Goal: Task Accomplishment & Management: Use online tool/utility

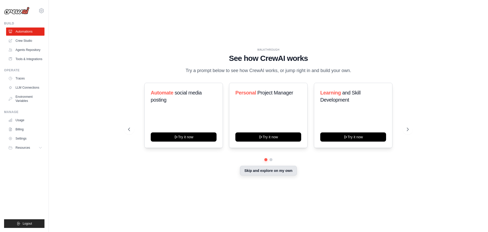
click at [289, 173] on button "Skip and explore on my own" at bounding box center [268, 170] width 57 height 10
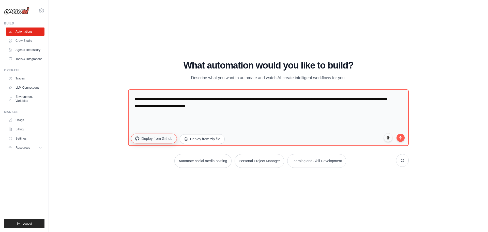
click at [169, 138] on button "Deploy from Github" at bounding box center [154, 138] width 46 height 10
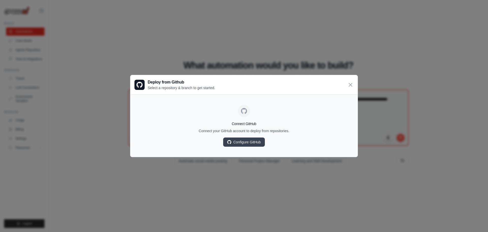
click at [354, 88] on div "Deploy from Github Select a repository & branch to get started." at bounding box center [243, 84] width 227 height 19
click at [349, 85] on icon at bounding box center [350, 84] width 3 height 3
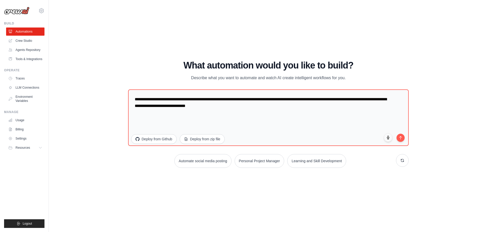
click at [85, 64] on div "WALKTHROUGH See how [PERSON_NAME] works Try a prompt below to see how [PERSON_N…" at bounding box center [268, 115] width 423 height 221
click at [14, 60] on link "Tools & Integrations" at bounding box center [26, 59] width 38 height 8
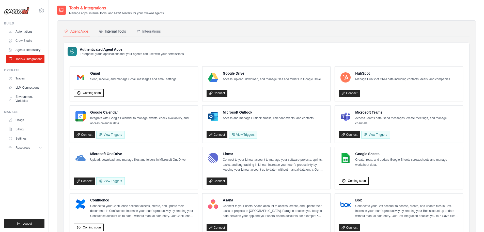
click at [125, 33] on div "Internal Tools" at bounding box center [112, 31] width 27 height 5
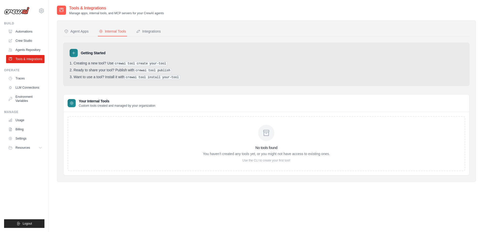
click at [218, 165] on div "No tools found You haven't created any tools yet, or you might not have access …" at bounding box center [267, 143] width 398 height 55
click at [229, 117] on div "No tools found You haven't created any tools yet, or you might not have access …" at bounding box center [267, 143] width 398 height 55
click at [151, 25] on div "Agent Apps Internal Tools Integrations Authenticated Agent Apps Enterprise-grad…" at bounding box center [266, 100] width 419 height 161
click at [155, 30] on div "Integrations" at bounding box center [148, 31] width 25 height 5
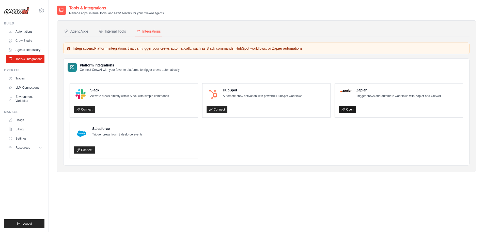
click at [351, 110] on link "Open" at bounding box center [347, 109] width 17 height 7
click at [24, 41] on link "Crew Studio" at bounding box center [26, 41] width 38 height 8
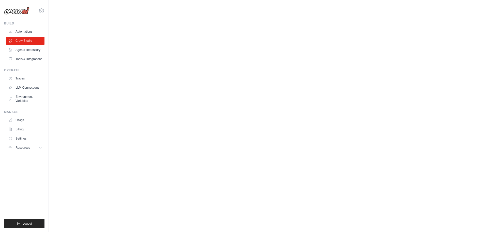
click at [57, 102] on body "felipe.dutragon@gmail.com Settings Build Automations" at bounding box center [244, 116] width 488 height 232
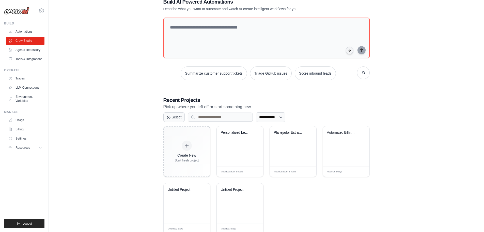
scroll to position [30, 0]
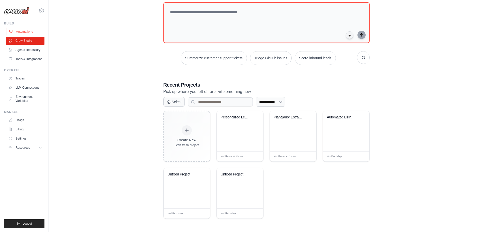
click at [40, 31] on link "Automations" at bounding box center [26, 31] width 38 height 8
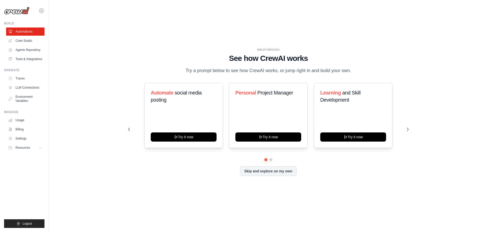
click at [43, 10] on icon at bounding box center [41, 11] width 6 height 6
drag, startPoint x: 202, startPoint y: 116, endPoint x: 422, endPoint y: 194, distance: 233.5
click at [412, 197] on div "WALKTHROUGH See how CrewAI works Try a prompt below to see how CrewAI works, or…" at bounding box center [268, 115] width 423 height 221
click at [422, 193] on div "WALKTHROUGH See how CrewAI works Try a prompt below to see how CrewAI works, or…" at bounding box center [268, 115] width 423 height 221
click at [22, 99] on link "Environment Variables" at bounding box center [26, 98] width 38 height 12
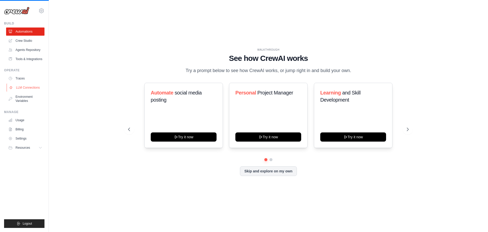
click at [40, 88] on link "LLM Connections" at bounding box center [26, 87] width 38 height 8
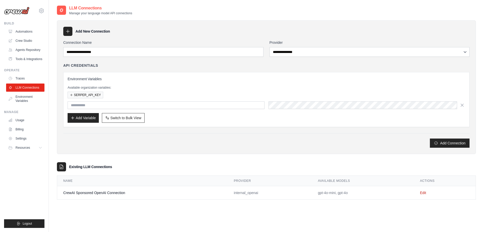
click at [32, 70] on div "Operate" at bounding box center [24, 70] width 40 height 4
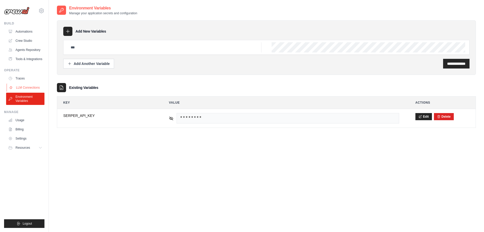
click at [19, 84] on link "LLM Connections" at bounding box center [26, 87] width 38 height 8
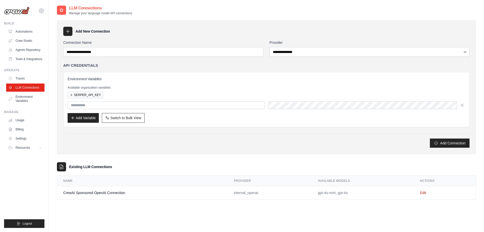
drag, startPoint x: 128, startPoint y: 67, endPoint x: 439, endPoint y: 243, distance: 357.9
drag, startPoint x: 439, startPoint y: 243, endPoint x: 225, endPoint y: 189, distance: 220.9
click at [225, 189] on td "CrewAI Sponsored OpenAI Connection" at bounding box center [142, 192] width 171 height 13
click at [423, 194] on link "Edit" at bounding box center [423, 192] width 6 height 4
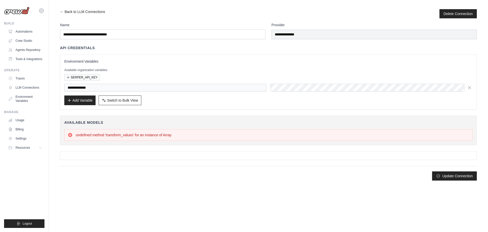
click at [93, 9] on main "**********" at bounding box center [268, 92] width 439 height 185
click at [93, 13] on link "← Back to LLM Connections" at bounding box center [82, 13] width 45 height 9
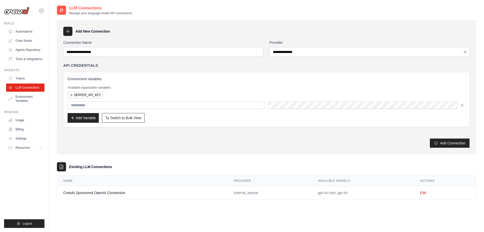
drag, startPoint x: 78, startPoint y: 26, endPoint x: 73, endPoint y: 28, distance: 5.7
click at [76, 27] on div "**********" at bounding box center [266, 86] width 419 height 133
click at [62, 33] on div "**********" at bounding box center [266, 86] width 419 height 133
click at [36, 105] on ul "Build Automations Crew Studio Agents Repository Tools & Integrations" at bounding box center [24, 124] width 40 height 206
click at [34, 97] on link "Environment Variables" at bounding box center [26, 98] width 38 height 12
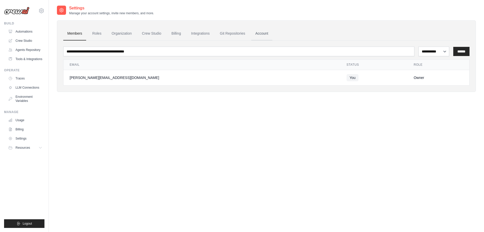
click at [251, 33] on link "Account" at bounding box center [261, 34] width 21 height 14
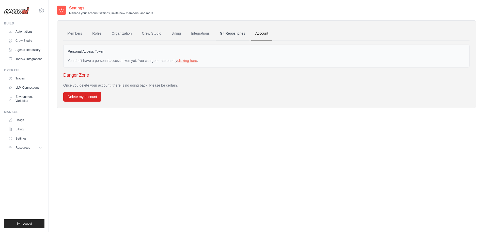
click at [237, 37] on link "Git Repositories" at bounding box center [233, 34] width 34 height 14
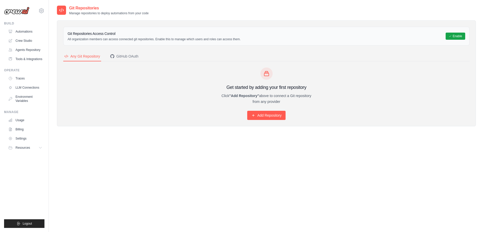
click at [211, 33] on h3 "Git Repositories Access Control" at bounding box center [154, 33] width 173 height 5
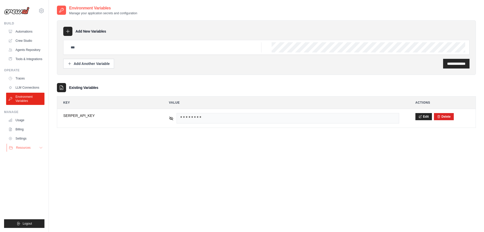
click at [31, 145] on button "Resources" at bounding box center [26, 147] width 38 height 8
click at [32, 136] on link "Settings" at bounding box center [26, 138] width 38 height 8
click at [30, 148] on span "Resources" at bounding box center [23, 147] width 14 height 4
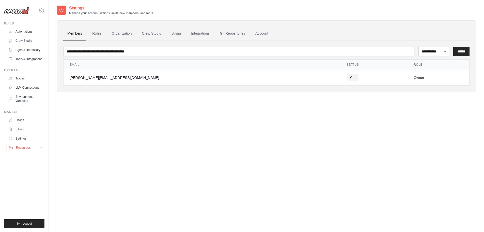
click at [30, 148] on span "Resources" at bounding box center [23, 147] width 14 height 4
click at [36, 138] on link "Settings" at bounding box center [26, 138] width 38 height 8
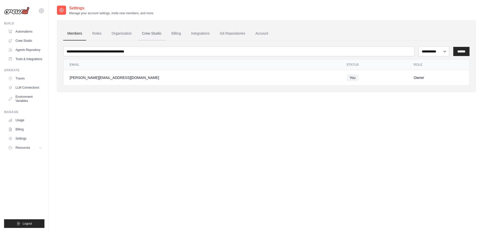
click at [155, 34] on link "Crew Studio" at bounding box center [151, 34] width 27 height 14
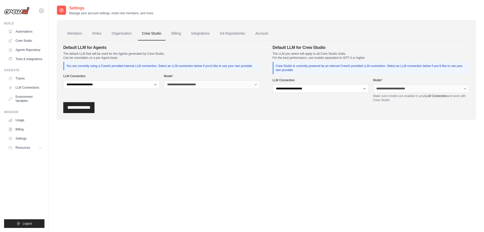
click at [213, 89] on div "**********" at bounding box center [161, 72] width 197 height 57
click at [217, 78] on div "**********" at bounding box center [212, 81] width 97 height 15
drag, startPoint x: 137, startPoint y: 90, endPoint x: 138, endPoint y: 87, distance: 3.4
click at [137, 90] on div "**********" at bounding box center [161, 72] width 197 height 57
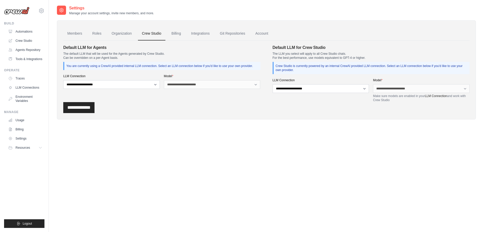
click at [141, 80] on div "**********" at bounding box center [111, 81] width 97 height 15
click at [137, 88] on select "**********" at bounding box center [111, 84] width 97 height 9
select select "******"
click at [63, 80] on select "**********" at bounding box center [111, 84] width 97 height 9
click at [199, 86] on select "**********" at bounding box center [212, 84] width 97 height 9
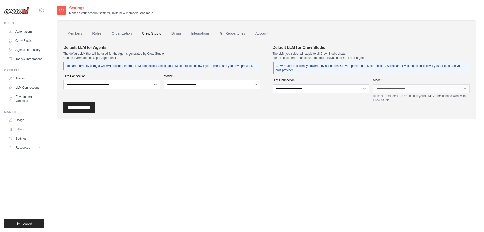
click at [199, 86] on select "**********" at bounding box center [212, 84] width 97 height 9
click at [244, 180] on div "Settings Manage your account settings, invite new members, and more. Members Ro…" at bounding box center [266, 121] width 419 height 232
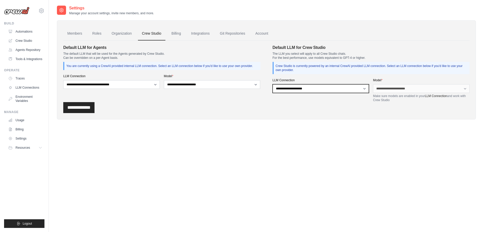
click at [343, 90] on select "**********" at bounding box center [321, 88] width 97 height 9
click at [342, 90] on select "**********" at bounding box center [321, 88] width 97 height 9
click at [192, 33] on link "Integrations" at bounding box center [200, 34] width 27 height 14
click at [215, 34] on ul "Members Roles Organization Crew Studio Billing Integrations Git Repositories Ac…" at bounding box center [266, 34] width 406 height 14
click at [197, 40] on link "Integrations" at bounding box center [200, 34] width 27 height 14
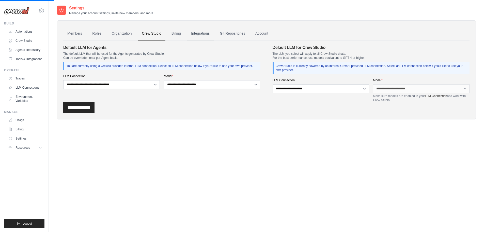
click at [204, 31] on link "Integrations" at bounding box center [200, 34] width 27 height 14
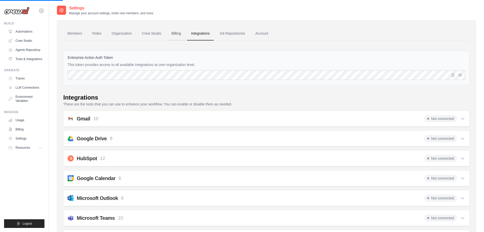
click at [168, 37] on link "Billing" at bounding box center [176, 34] width 18 height 14
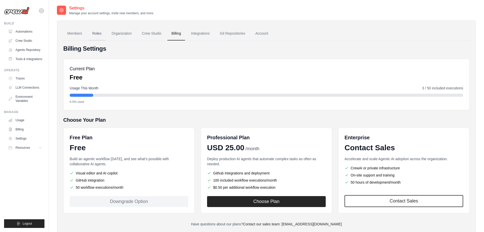
click at [93, 35] on link "Roles" at bounding box center [96, 34] width 17 height 14
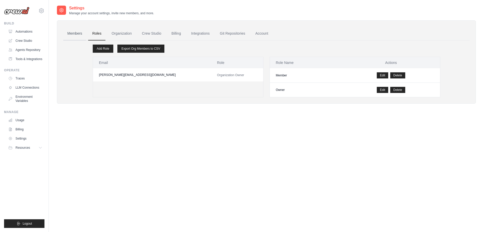
click at [78, 34] on link "Members" at bounding box center [74, 34] width 23 height 14
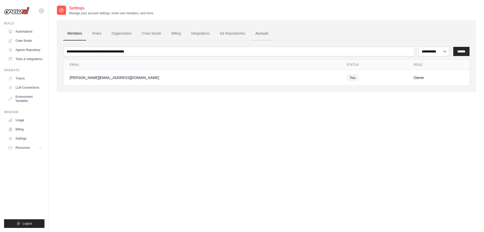
click at [267, 32] on link "Account" at bounding box center [261, 34] width 21 height 14
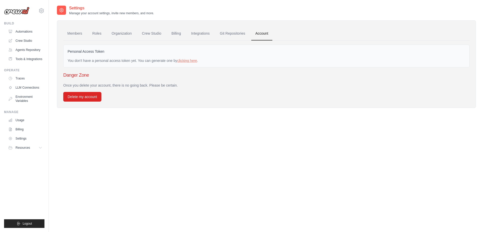
drag, startPoint x: 27, startPoint y: 143, endPoint x: 29, endPoint y: 134, distance: 9.9
click at [28, 143] on ul "Usage Billing Settings Resources GitHub" at bounding box center [25, 134] width 38 height 36
click at [29, 132] on link "Billing" at bounding box center [26, 129] width 38 height 8
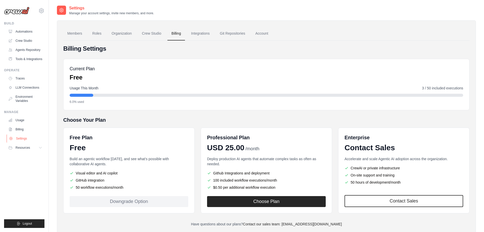
click at [30, 140] on link "Settings" at bounding box center [26, 138] width 38 height 8
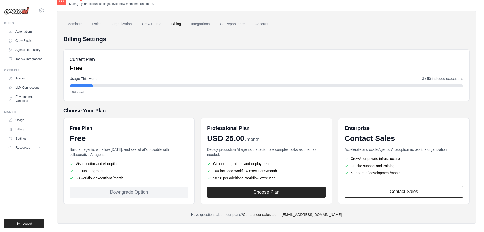
scroll to position [14, 0]
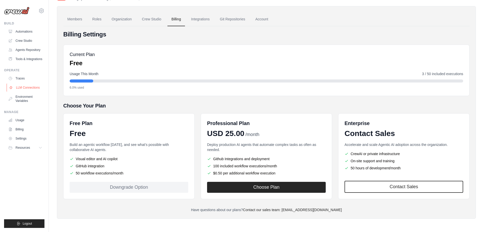
click at [36, 91] on link "LLM Connections" at bounding box center [26, 87] width 38 height 8
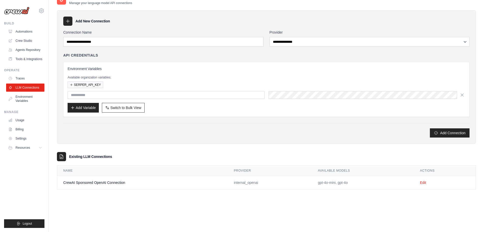
click at [44, 43] on link "Crew Studio" at bounding box center [25, 41] width 38 height 8
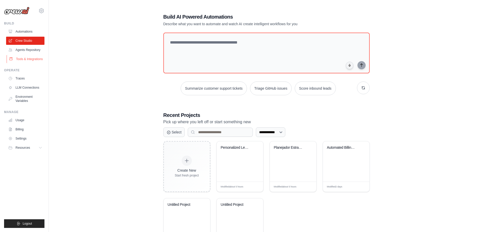
click at [42, 55] on link "Tools & Integrations" at bounding box center [26, 59] width 38 height 8
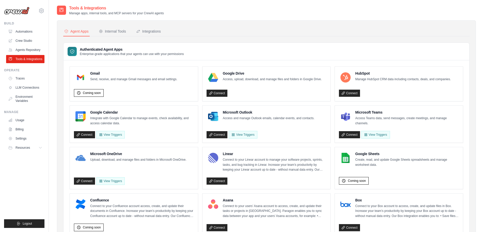
click at [45, 54] on div "[PERSON_NAME][EMAIL_ADDRESS][DOMAIN_NAME] Settings Build Automations" at bounding box center [24, 116] width 49 height 232
click at [35, 79] on link "Traces" at bounding box center [26, 78] width 38 height 8
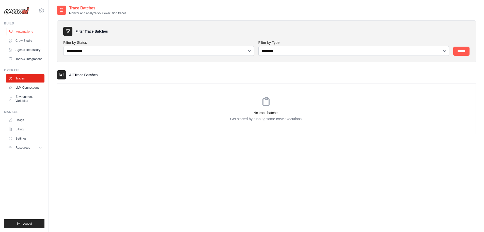
click at [40, 30] on link "Automations" at bounding box center [26, 31] width 38 height 8
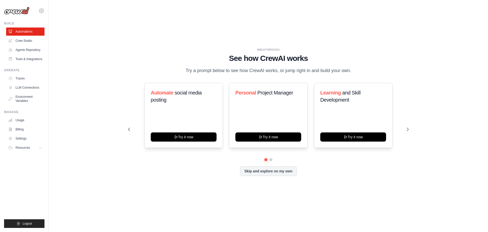
click at [44, 10] on div "felipe.dutragon@gmail.com Settings Build Automations" at bounding box center [24, 116] width 49 height 232
click at [38, 7] on div "felipe.dutragon@gmail.com Settings" at bounding box center [24, 8] width 40 height 16
click at [44, 15] on div "felipe.dutragon@gmail.com Settings" at bounding box center [24, 8] width 40 height 16
click at [40, 10] on icon at bounding box center [41, 11] width 6 height 6
click at [63, 29] on span "Settings" at bounding box center [63, 31] width 40 height 5
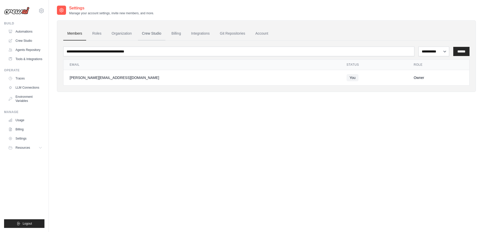
click at [152, 35] on link "Crew Studio" at bounding box center [151, 34] width 27 height 14
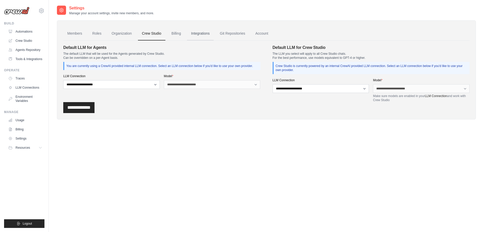
click at [195, 37] on link "Integrations" at bounding box center [200, 34] width 27 height 14
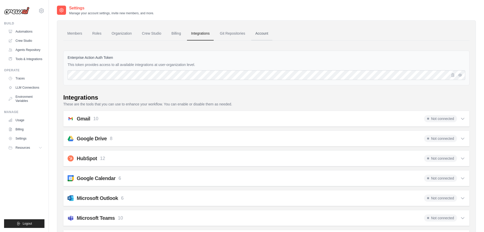
click at [255, 32] on link "Account" at bounding box center [261, 34] width 21 height 14
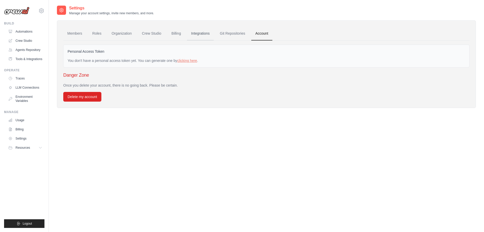
click at [208, 29] on link "Integrations" at bounding box center [200, 34] width 27 height 14
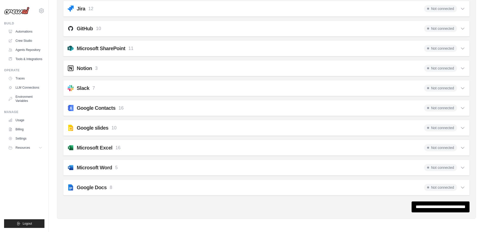
scroll to position [421, 0]
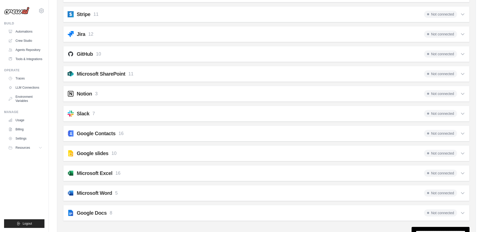
click at [195, 92] on div "Notion 3 Not connected" at bounding box center [267, 93] width 398 height 7
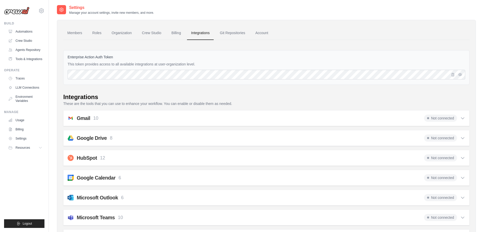
scroll to position [0, 0]
click at [30, 63] on link "Tools & Integrations" at bounding box center [26, 59] width 38 height 8
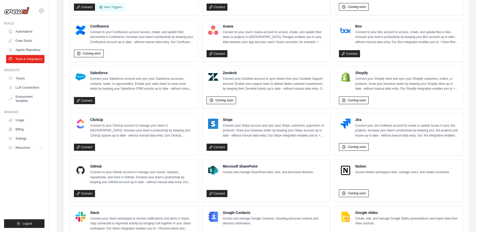
scroll to position [229, 0]
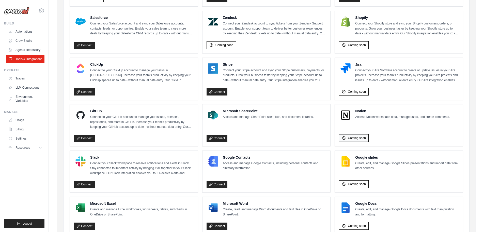
click at [365, 138] on span "Coming soon" at bounding box center [357, 138] width 18 height 4
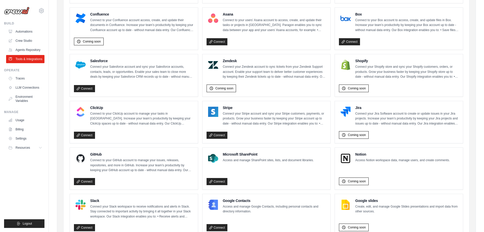
scroll to position [127, 0]
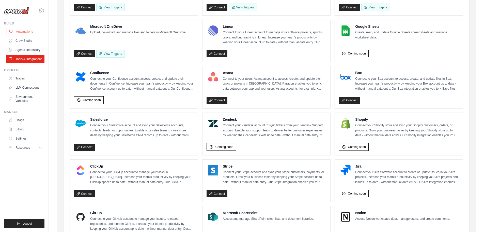
click at [29, 33] on link "Automations" at bounding box center [26, 31] width 38 height 8
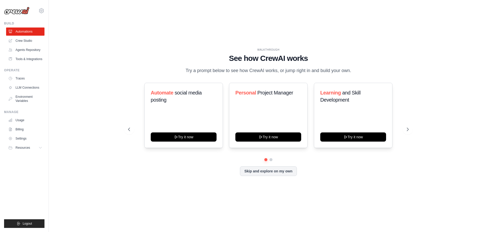
click at [135, 131] on div "Automate social media posting Try it now Personal Project Manager Try it now Le…" at bounding box center [268, 115] width 281 height 65
click at [129, 127] on icon at bounding box center [128, 129] width 5 height 5
click at [406, 131] on icon at bounding box center [408, 129] width 5 height 5
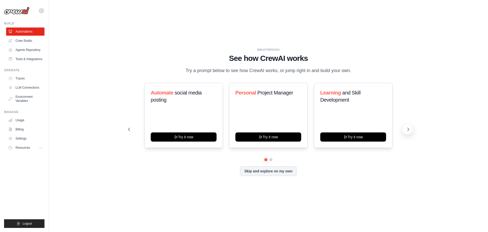
click at [406, 131] on icon at bounding box center [408, 129] width 5 height 5
click at [36, 40] on link "Crew Studio" at bounding box center [26, 41] width 38 height 8
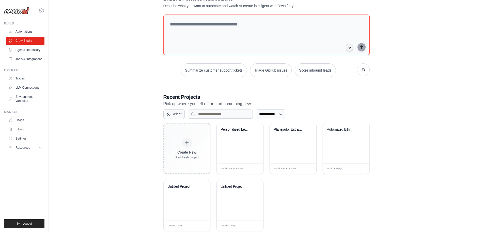
scroll to position [30, 0]
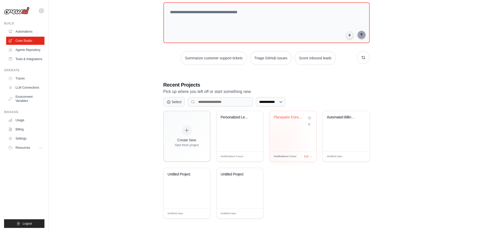
click at [278, 144] on div "Planejador Estrategico Google Ads -..." at bounding box center [293, 131] width 47 height 40
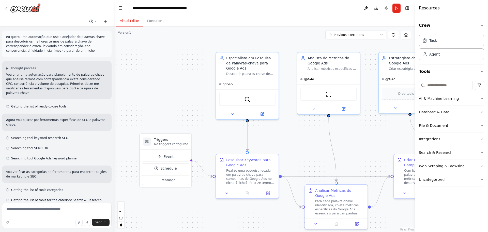
click at [460, 77] on button "Tools" at bounding box center [451, 71] width 65 height 14
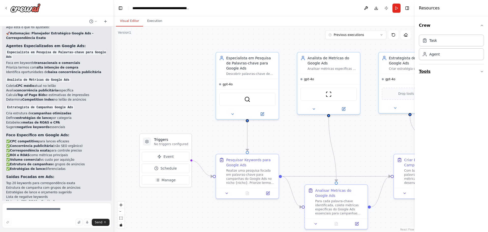
scroll to position [897, 0]
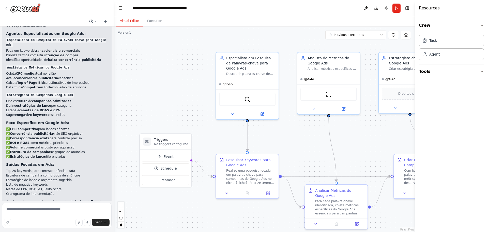
click at [455, 72] on button "Tools" at bounding box center [451, 71] width 65 height 14
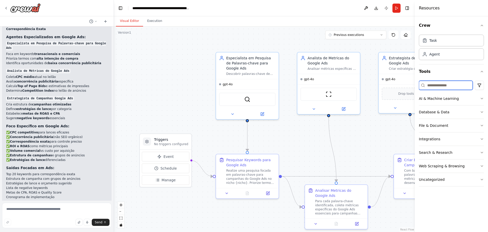
click at [461, 87] on input at bounding box center [446, 85] width 54 height 9
click at [440, 144] on button "Integrations" at bounding box center [451, 138] width 65 height 13
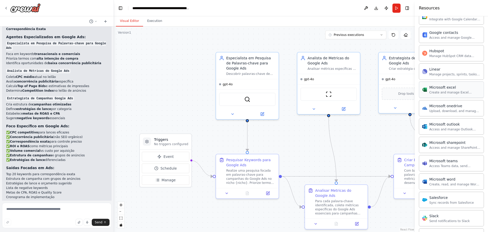
scroll to position [202, 0]
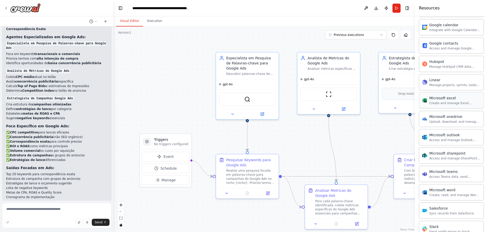
click at [448, 96] on div "Microsoft excel" at bounding box center [454, 97] width 51 height 5
click at [457, 88] on div "Linear Manage projects, sprints, tasks, and bug tracking in Linear" at bounding box center [451, 82] width 65 height 16
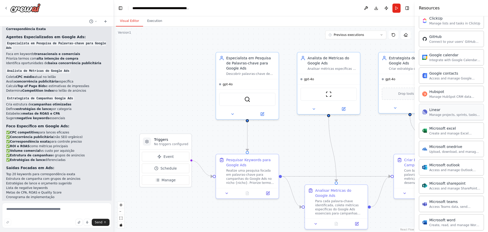
scroll to position [125, 0]
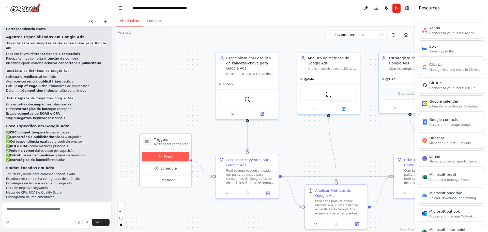
click at [164, 157] on span "Event" at bounding box center [168, 156] width 10 height 5
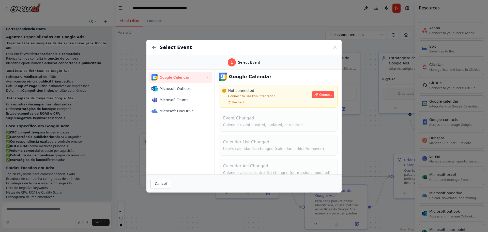
scroll to position [0, 0]
click at [155, 48] on icon at bounding box center [153, 47] width 5 height 5
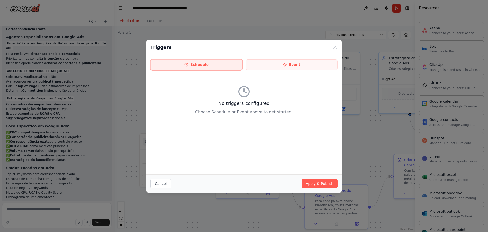
click at [201, 65] on button "Schedule" at bounding box center [196, 64] width 92 height 11
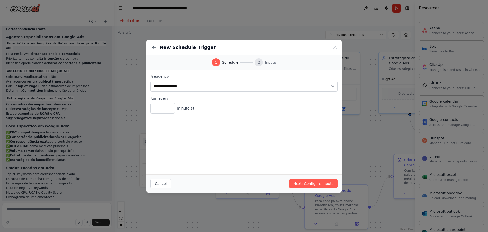
click at [292, 58] on div "1 Schedule 2 Inputs" at bounding box center [243, 62] width 195 height 14
click at [131, 83] on div "**********" at bounding box center [244, 116] width 488 height 232
click at [337, 51] on div "New Schedule Trigger" at bounding box center [243, 48] width 195 height 16
drag, startPoint x: 337, startPoint y: 51, endPoint x: 334, endPoint y: 51, distance: 2.6
click at [336, 51] on div "New Schedule Trigger" at bounding box center [243, 48] width 195 height 16
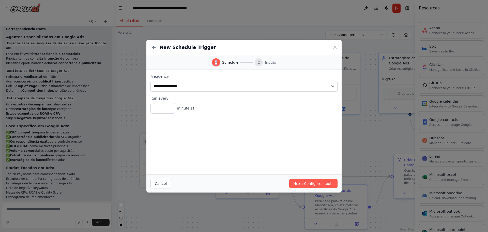
click at [333, 48] on icon at bounding box center [334, 47] width 5 height 5
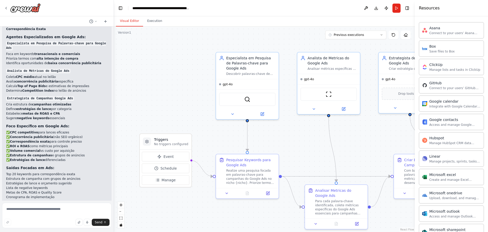
click at [333, 48] on div ".deletable-edge-delete-btn { width: 20px; height: 20px; border: 0px solid #ffff…" at bounding box center [264, 128] width 301 height 205
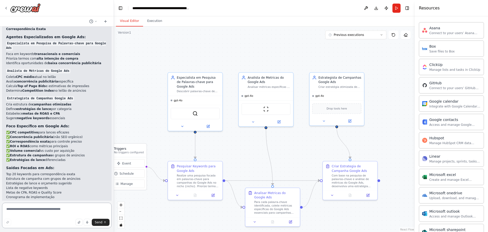
click at [37, 213] on textarea at bounding box center [57, 214] width 110 height 25
type textarea "**********"
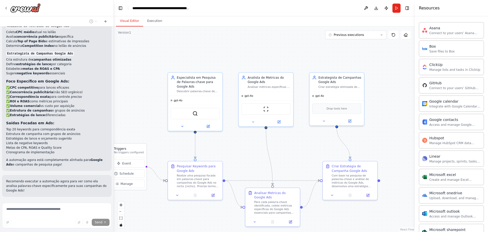
scroll to position [278, 0]
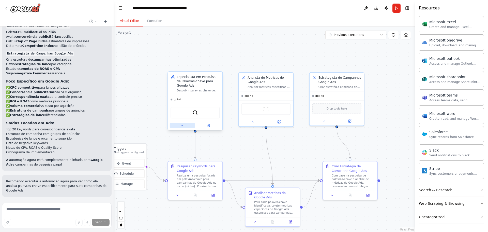
drag, startPoint x: 457, startPoint y: 148, endPoint x: 194, endPoint y: 126, distance: 264.0
click at [194, 126] on div at bounding box center [195, 125] width 54 height 9
click at [452, 198] on button "Web Scraping & Browsing" at bounding box center [451, 202] width 65 height 13
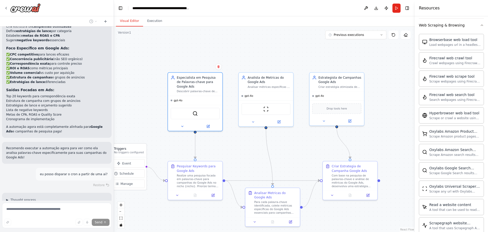
scroll to position [991, 0]
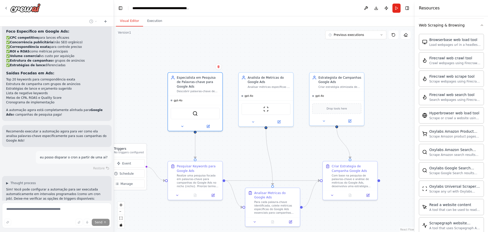
drag, startPoint x: 454, startPoint y: 186, endPoint x: 99, endPoint y: 191, distance: 354.3
click at [99, 229] on button "Stop" at bounding box center [104, 233] width 11 height 8
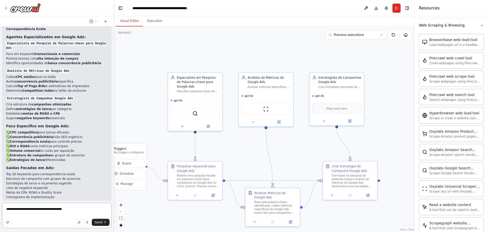
click at [56, 215] on textarea "**********" at bounding box center [57, 214] width 110 height 25
click at [36, 210] on textarea "**********" at bounding box center [57, 214] width 110 height 25
type textarea "**********"
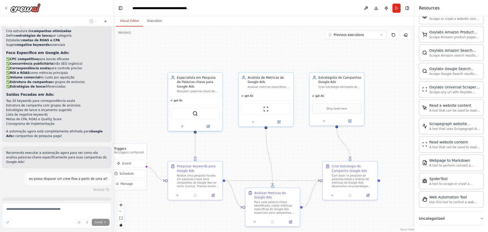
scroll to position [556, 0]
click at [446, 189] on div "Browserbase web load tool Load webpages url in a headless browser using Browser…" at bounding box center [451, 68] width 65 height 274
click at [448, 204] on div "Web Automation Tool Use this tool to control a web browser and interact with we…" at bounding box center [451, 197] width 65 height 16
click at [446, 196] on div "Web Automation Tool" at bounding box center [454, 194] width 51 height 5
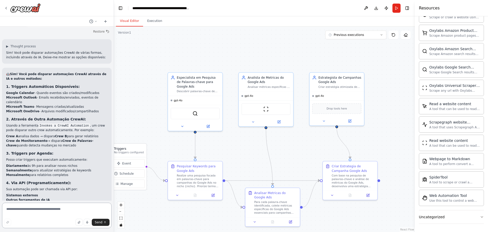
scroll to position [1132, 0]
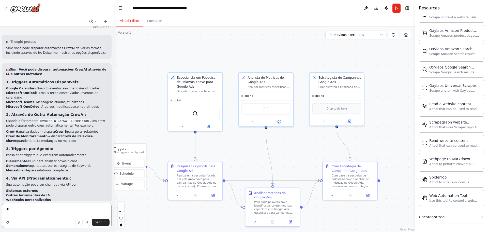
type textarea "***"
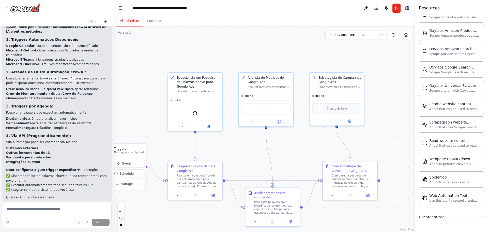
scroll to position [1177, 0]
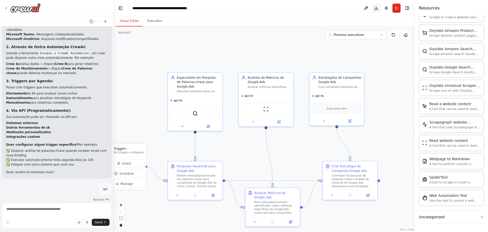
click at [378, 9] on button "Download" at bounding box center [376, 8] width 8 height 9
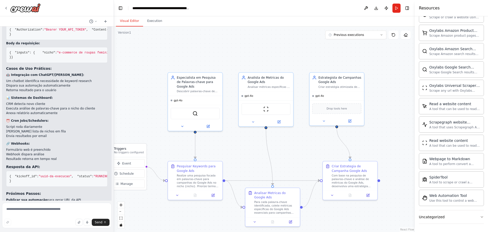
scroll to position [1460, 0]
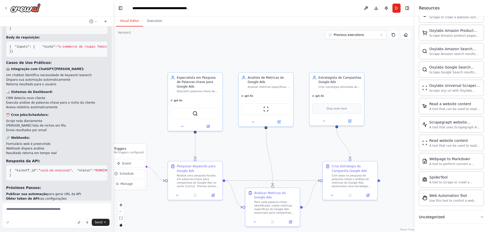
click at [153, 29] on div ".deletable-edge-delete-btn { width: 20px; height: 20px; border: 0px solid #ffff…" at bounding box center [264, 128] width 301 height 205
click at [151, 23] on button "Execution" at bounding box center [154, 21] width 23 height 11
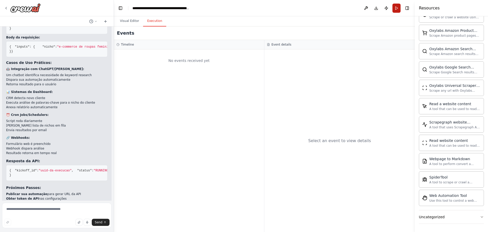
click at [395, 8] on button "Run" at bounding box center [396, 8] width 8 height 9
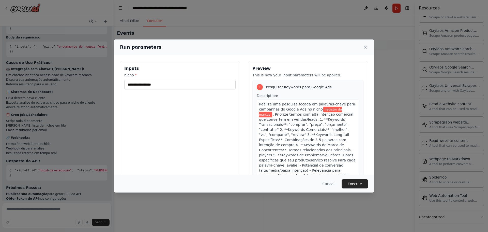
drag, startPoint x: 364, startPoint y: 47, endPoint x: 367, endPoint y: 48, distance: 2.9
click at [367, 48] on icon at bounding box center [365, 46] width 5 height 5
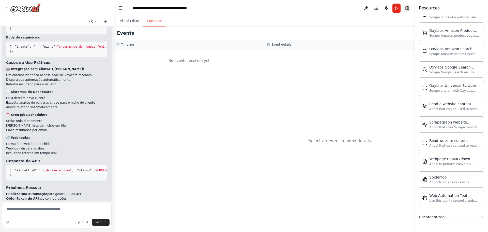
click at [409, 10] on button "Toggle Right Sidebar" at bounding box center [407, 8] width 7 height 7
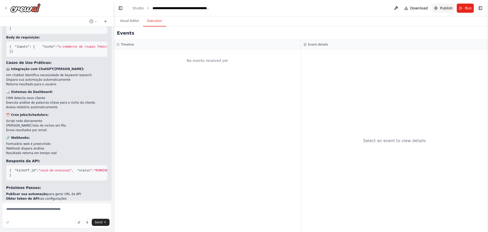
click at [446, 10] on span "Publish" at bounding box center [446, 8] width 13 height 5
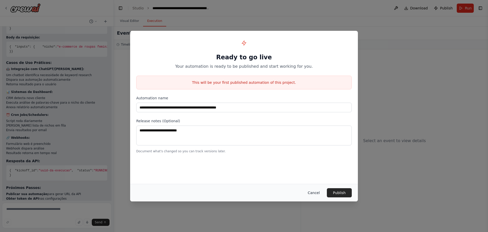
click at [315, 188] on button "Cancel" at bounding box center [314, 192] width 20 height 9
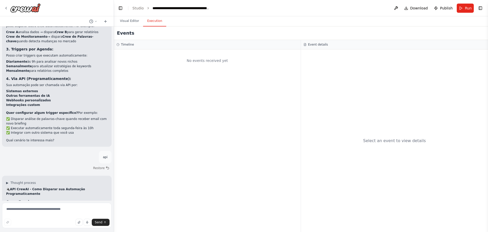
scroll to position [1410, 0]
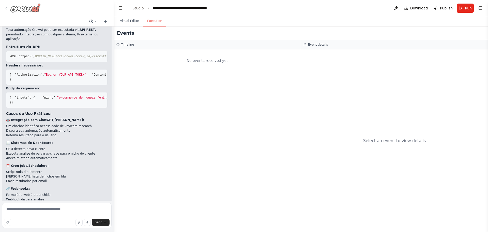
click at [25, 7] on img at bounding box center [25, 7] width 30 height 9
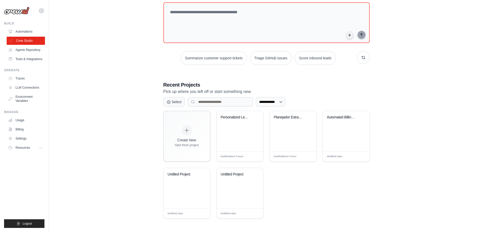
click at [42, 44] on link "Crew Studio" at bounding box center [26, 41] width 38 height 8
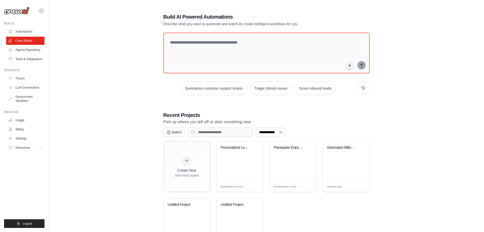
click at [32, 67] on ul "Build Automations Crew Studio Agents Repository Tools & Integrations" at bounding box center [24, 124] width 40 height 206
click at [48, 130] on div "[PERSON_NAME][EMAIL_ADDRESS][DOMAIN_NAME] Settings Build Automations" at bounding box center [24, 116] width 49 height 232
